Goal: Task Accomplishment & Management: Complete application form

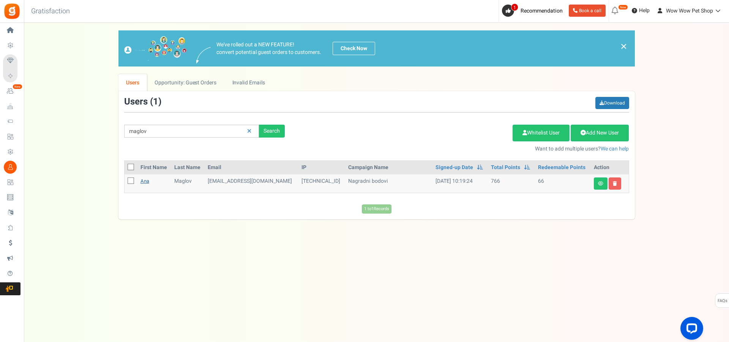
click at [144, 183] on link "Ana" at bounding box center [145, 180] width 9 height 7
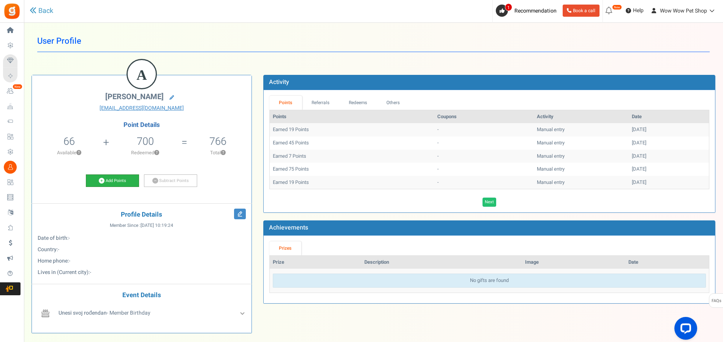
click at [123, 179] on link "Add Points" at bounding box center [112, 180] width 53 height 13
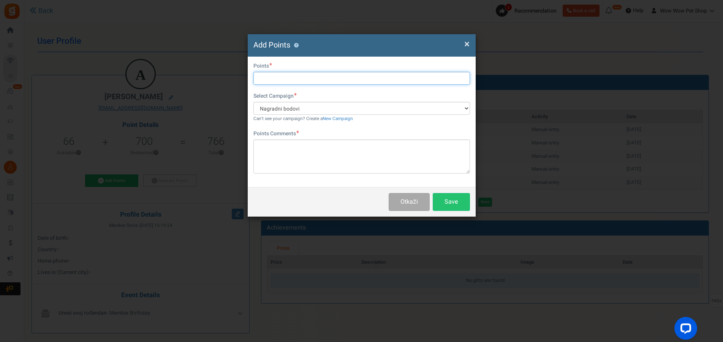
click at [281, 77] on input "text" at bounding box center [361, 78] width 217 height 13
type input "75"
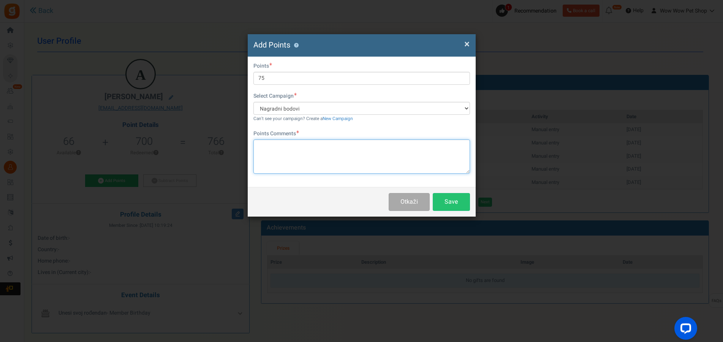
click at [312, 159] on textarea at bounding box center [361, 156] width 217 height 34
paste textarea "1560"
type textarea "Račun br. 1560"
click at [472, 202] on div "Otkaži Save" at bounding box center [362, 202] width 228 height 30
click at [460, 202] on button "Save" at bounding box center [451, 202] width 37 height 18
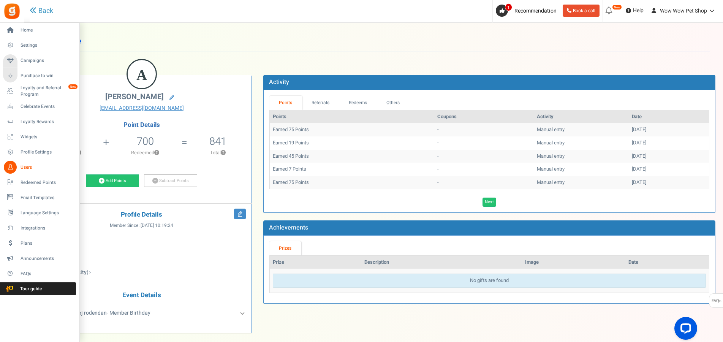
click at [13, 165] on icon at bounding box center [10, 167] width 13 height 13
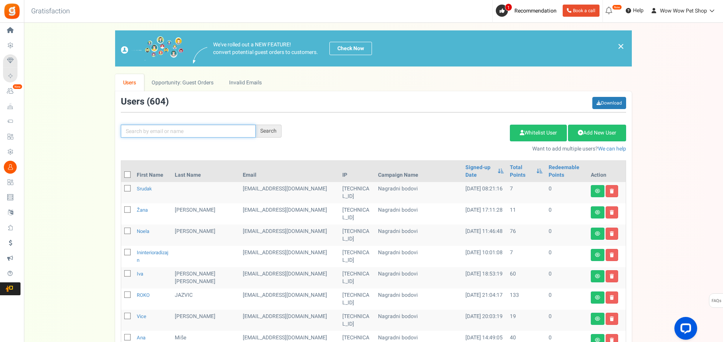
click at [225, 129] on input "text" at bounding box center [188, 131] width 135 height 13
click at [582, 142] on div "Add Etsy Order Delete Selected Users Import Users Spam Protection Subtract Poin…" at bounding box center [459, 136] width 345 height 33
click at [593, 127] on link "Add New User" at bounding box center [597, 133] width 58 height 17
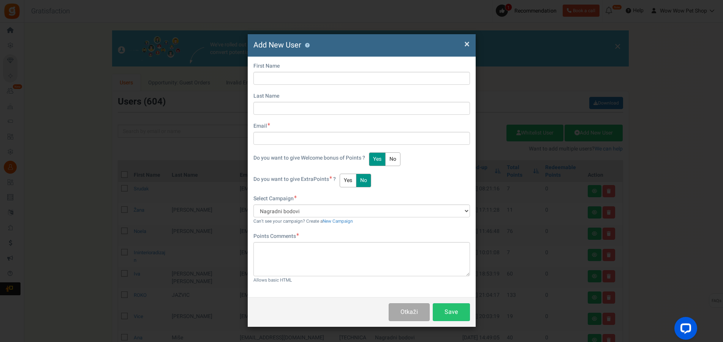
click at [304, 86] on div "First Name Last Name Email Do you want to give Welcome bonus of Points ? Yes No" at bounding box center [361, 114] width 217 height 104
click at [308, 76] on input "text" at bounding box center [361, 78] width 217 height 13
click at [338, 79] on input "Nikolij" at bounding box center [361, 78] width 217 height 13
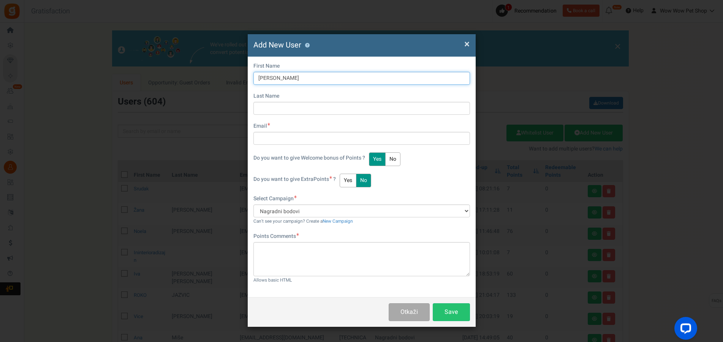
type input "[PERSON_NAME]"
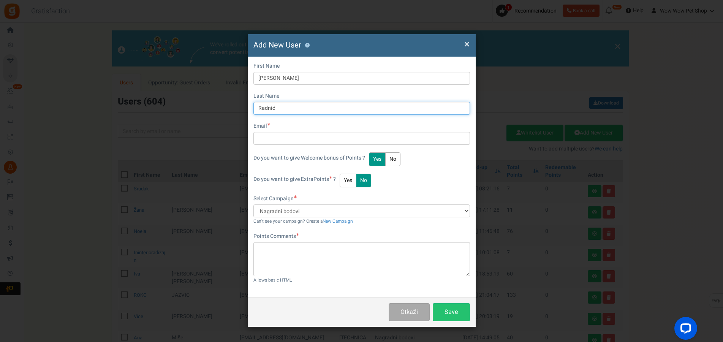
type input "Radnić"
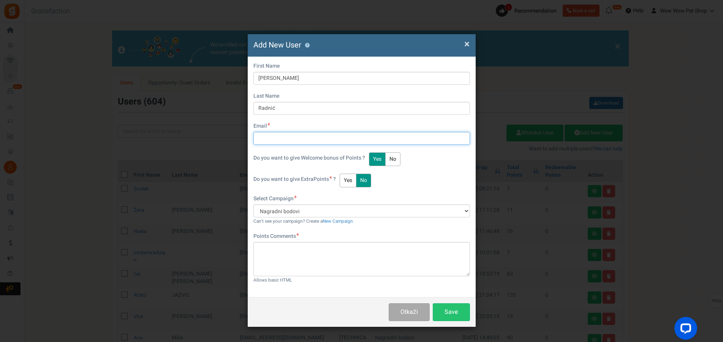
click at [294, 143] on input "text" at bounding box center [361, 138] width 217 height 13
type input "[EMAIL_ADDRESS][DOMAIN_NAME]"
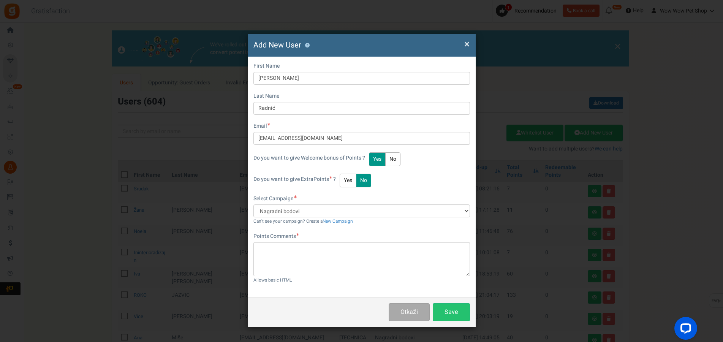
click at [343, 181] on button "Yes" at bounding box center [348, 181] width 17 height 14
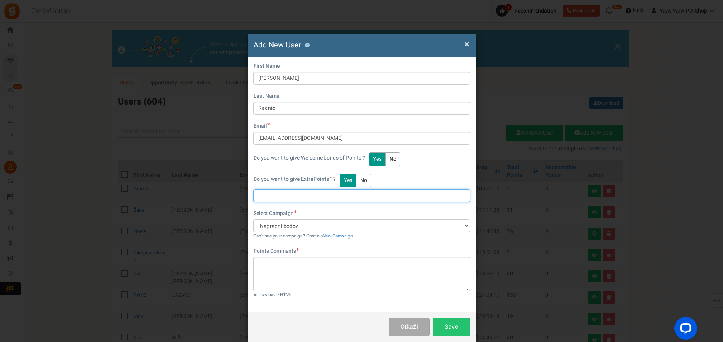
click at [287, 195] on input "text" at bounding box center [361, 195] width 217 height 13
click at [291, 196] on input "text" at bounding box center [361, 195] width 217 height 13
type input "26"
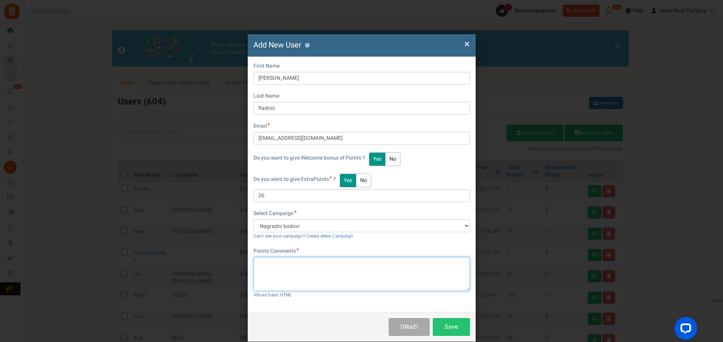
click at [316, 266] on textarea at bounding box center [361, 274] width 217 height 34
paste textarea "1567"
type textarea "Računi br. 1567 i 1568"
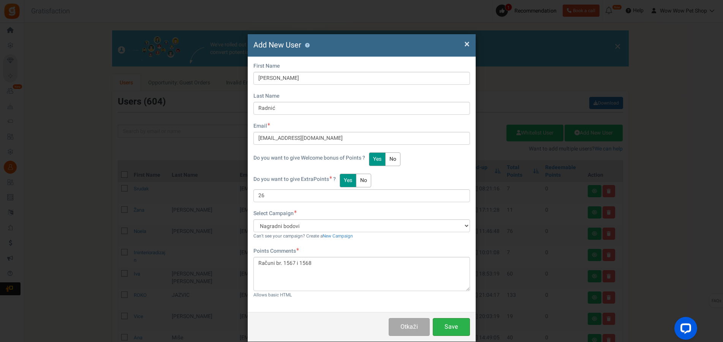
click at [448, 327] on button "Save" at bounding box center [451, 327] width 37 height 18
